Goal: Complete application form

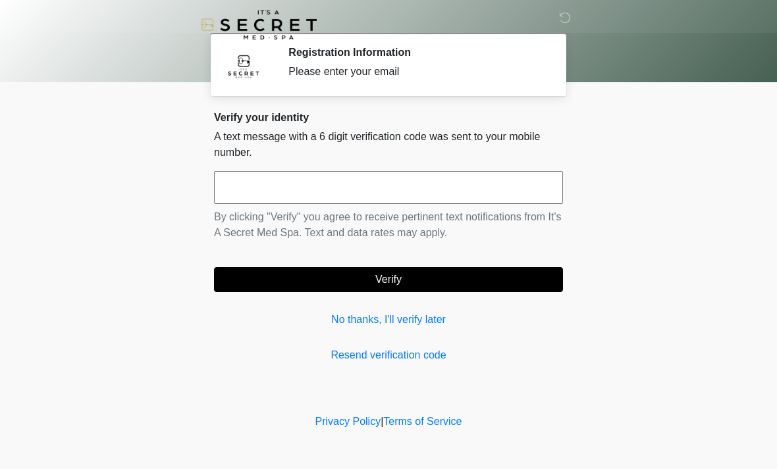
click at [404, 190] on input "text" at bounding box center [388, 187] width 349 height 33
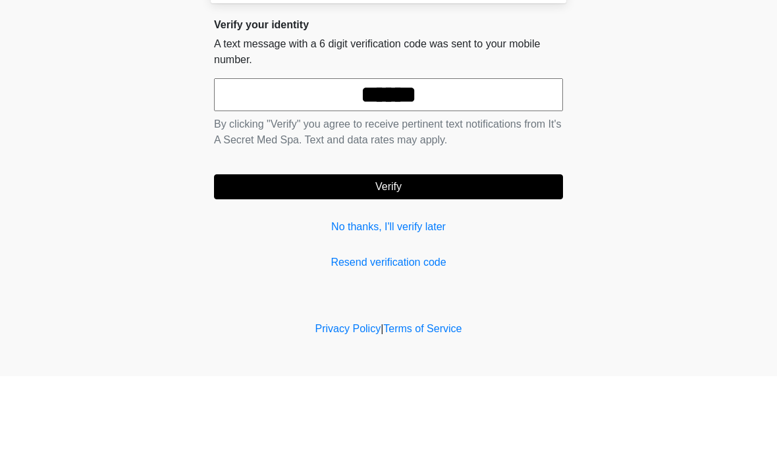
type input "******"
click at [487, 267] on button "Verify" at bounding box center [388, 279] width 349 height 25
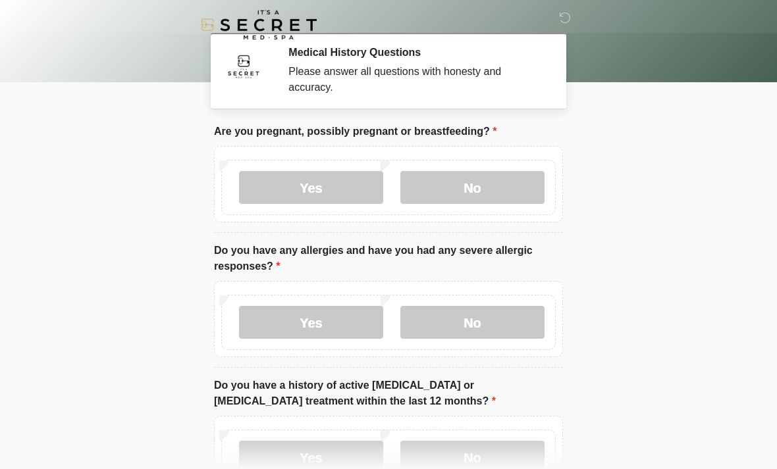
click at [493, 178] on label "No" at bounding box center [472, 187] width 144 height 33
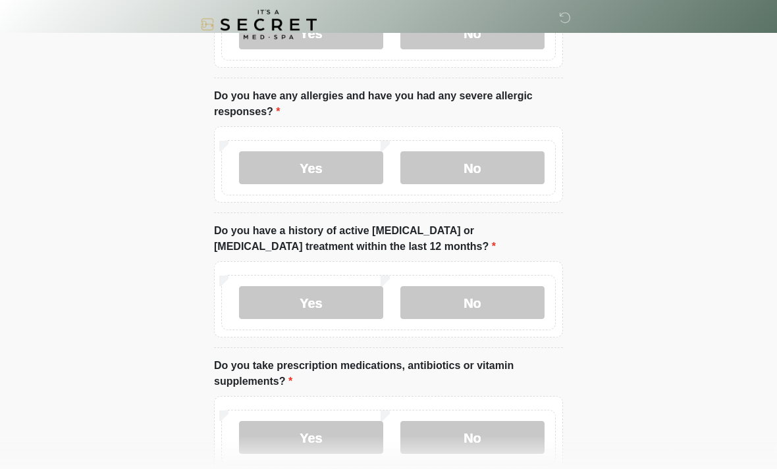
scroll to position [155, 0]
click at [495, 163] on label "No" at bounding box center [472, 167] width 144 height 33
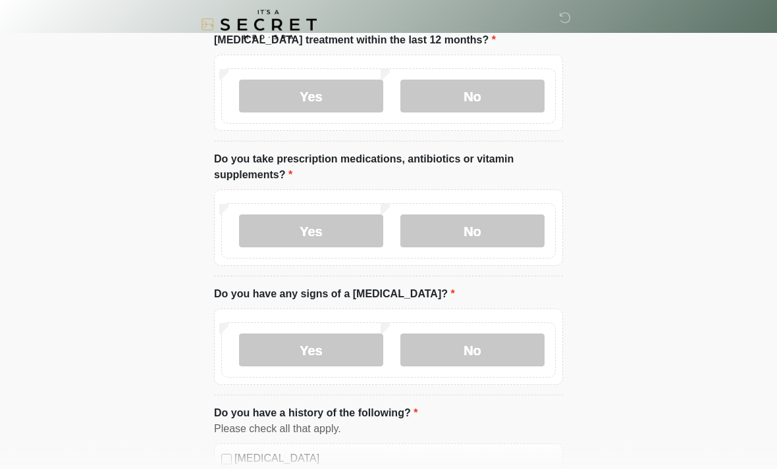
click at [506, 100] on label "No" at bounding box center [472, 96] width 144 height 33
click at [315, 230] on label "Yes" at bounding box center [311, 231] width 144 height 33
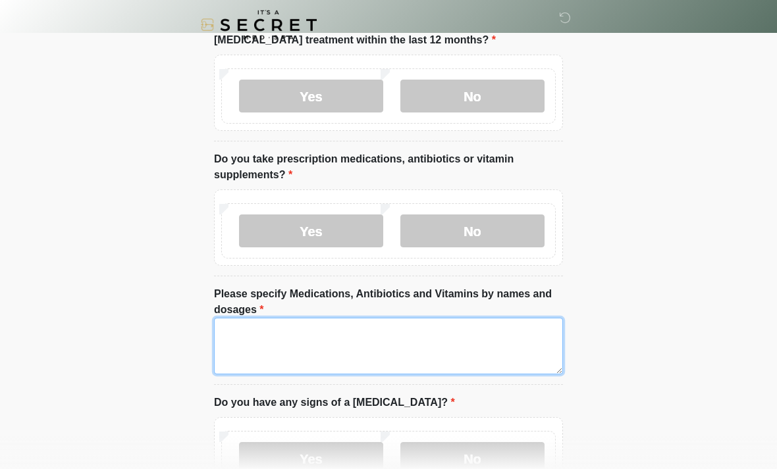
click at [384, 341] on textarea "Please specify Medications, Antibiotics and Vitamins by names and dosages" at bounding box center [388, 346] width 349 height 57
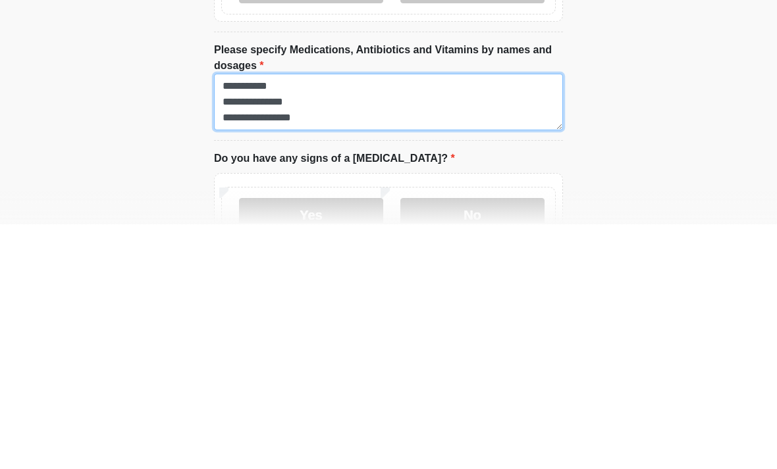
scroll to position [404, 0]
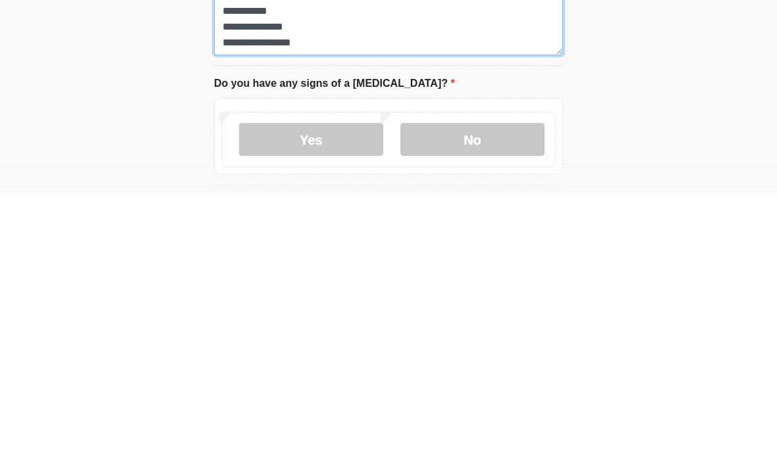
type textarea "**********"
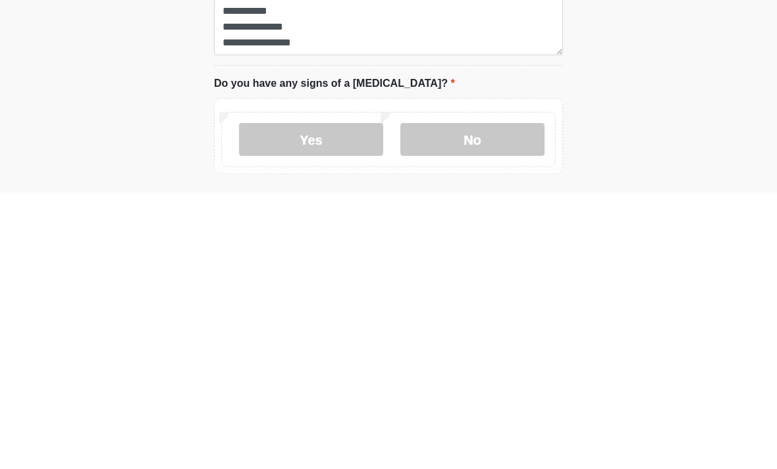
click at [493, 400] on label "No" at bounding box center [472, 416] width 144 height 33
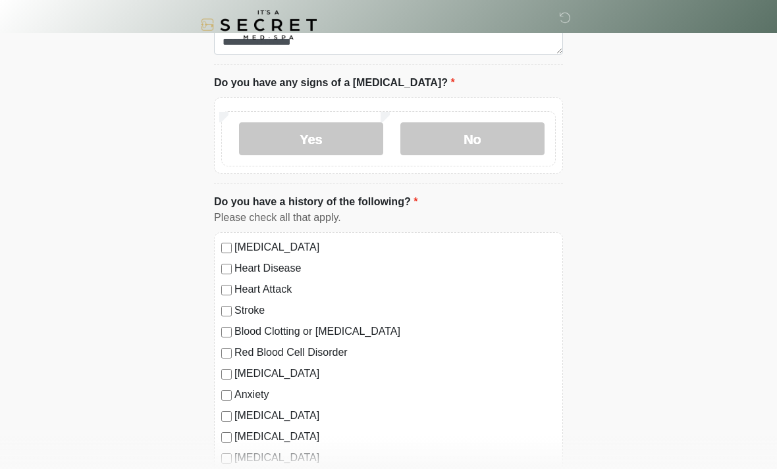
click at [498, 141] on label "No" at bounding box center [472, 138] width 144 height 33
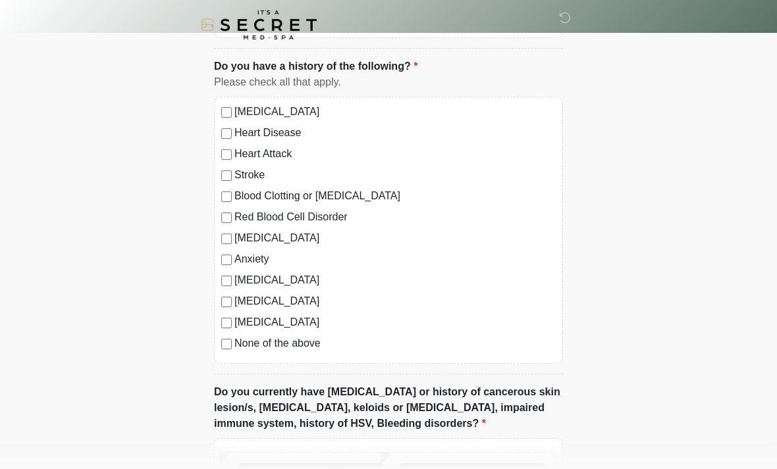
scroll to position [817, 0]
click at [276, 339] on label "None of the above" at bounding box center [394, 344] width 321 height 16
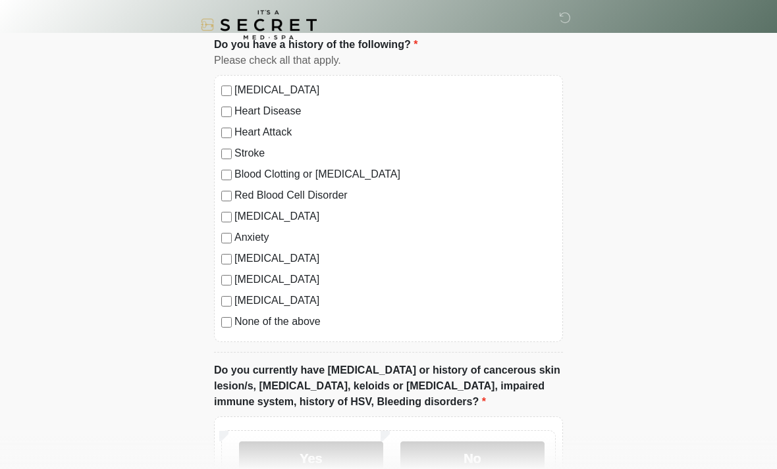
scroll to position [838, 0]
click at [263, 282] on label "[MEDICAL_DATA]" at bounding box center [394, 281] width 321 height 16
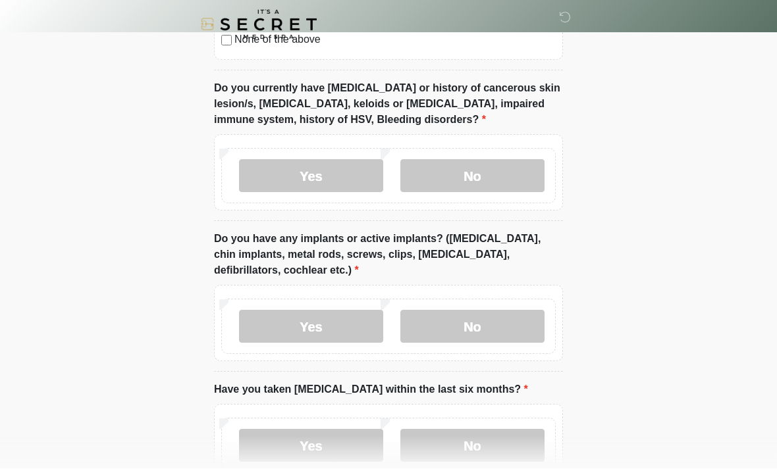
click at [487, 171] on label "No" at bounding box center [472, 176] width 144 height 33
click at [483, 325] on label "No" at bounding box center [472, 326] width 144 height 33
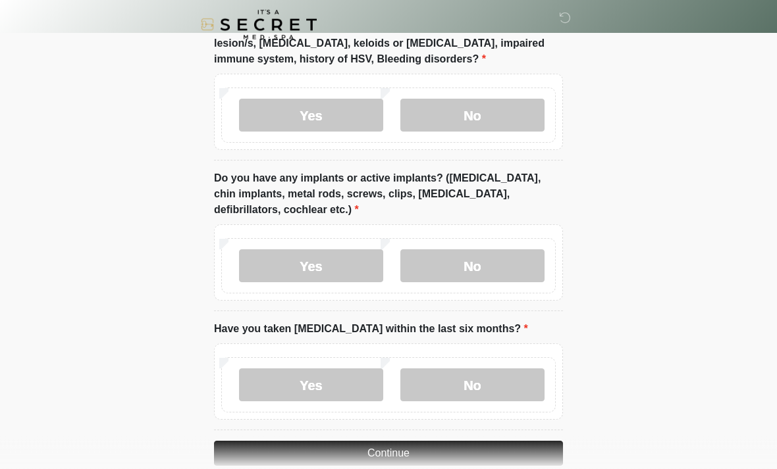
scroll to position [1204, 0]
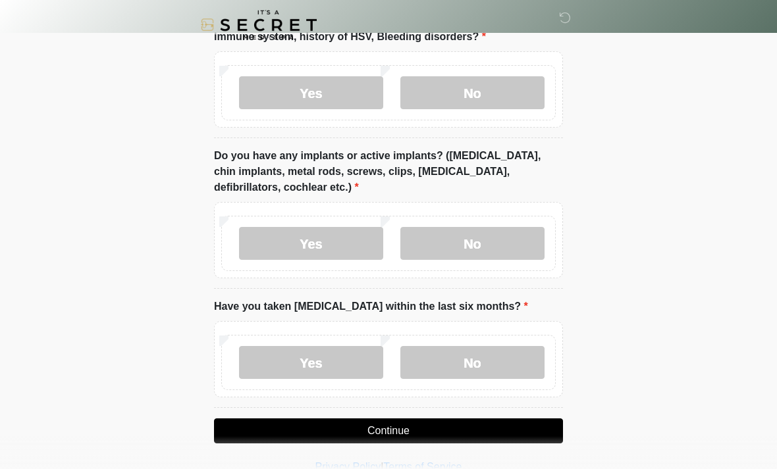
click at [480, 355] on label "No" at bounding box center [472, 362] width 144 height 33
click at [467, 426] on button "Continue" at bounding box center [388, 431] width 349 height 25
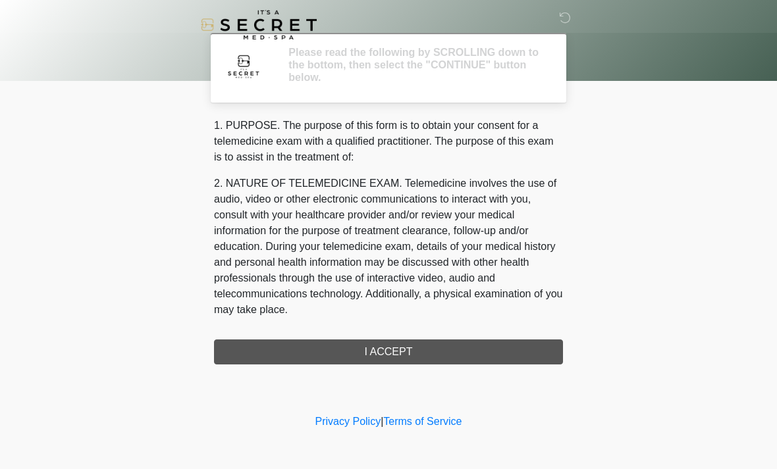
scroll to position [0, 0]
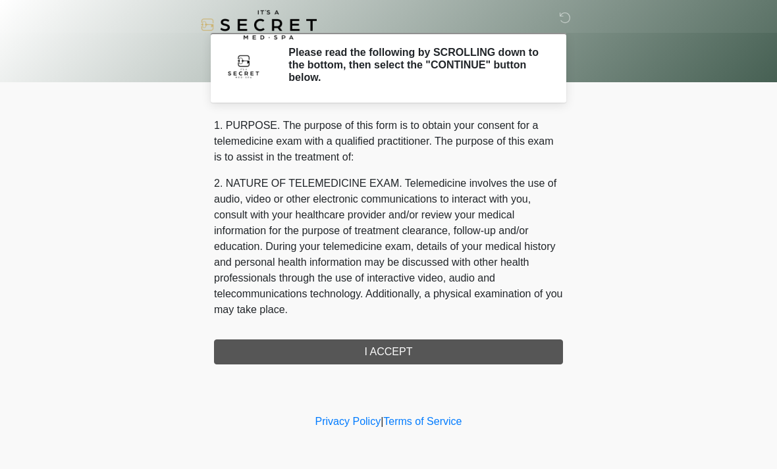
click at [422, 354] on div "1. PURPOSE. The purpose of this form is to obtain your consent for a telemedici…" at bounding box center [388, 241] width 349 height 247
click at [437, 350] on div "1. PURPOSE. The purpose of this form is to obtain your consent for a telemedici…" at bounding box center [388, 241] width 349 height 247
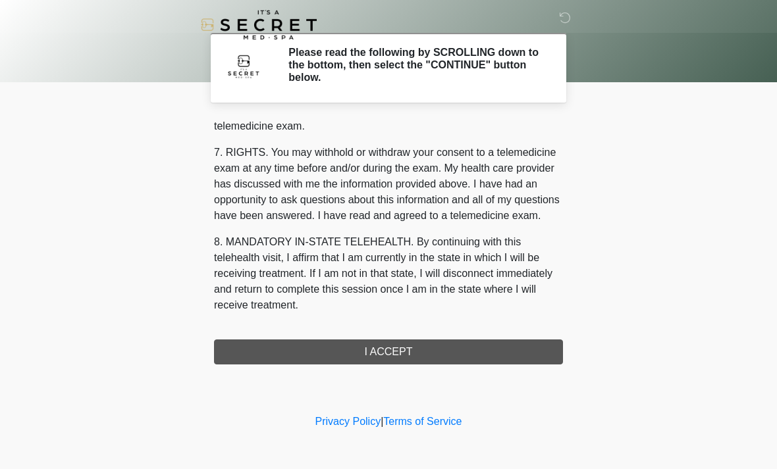
scroll to position [558, 0]
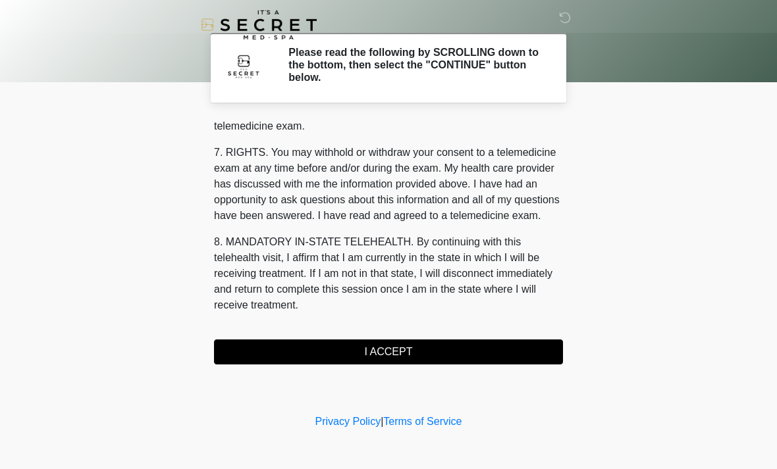
click at [442, 346] on button "I ACCEPT" at bounding box center [388, 352] width 349 height 25
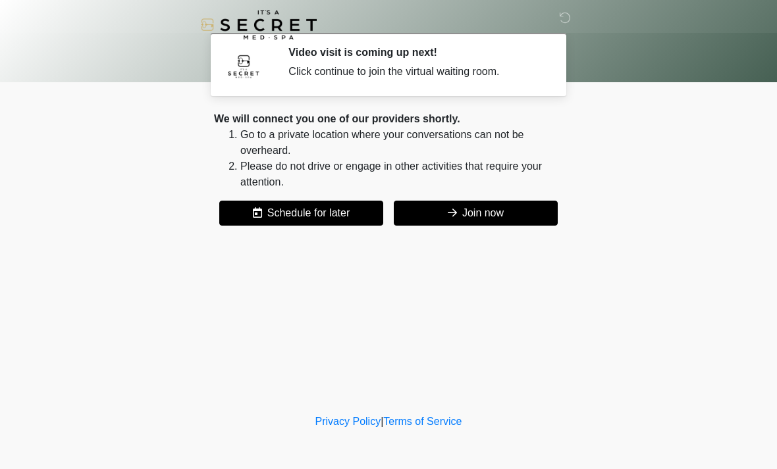
click at [492, 217] on button "Join now" at bounding box center [476, 213] width 164 height 25
